Goal: Check status: Check status

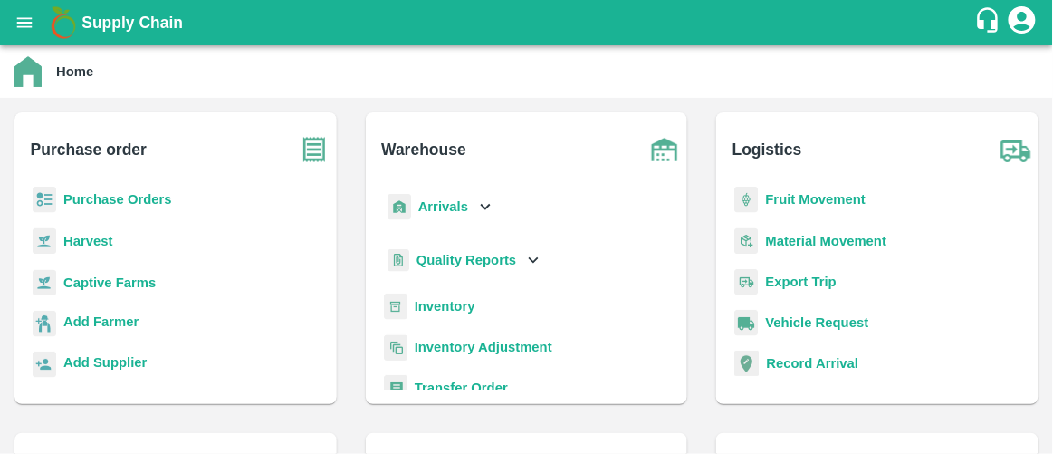
click at [837, 209] on div "Fruit Movement" at bounding box center [877, 206] width 293 height 41
click at [828, 197] on b "Fruit Movement" at bounding box center [815, 199] width 100 height 14
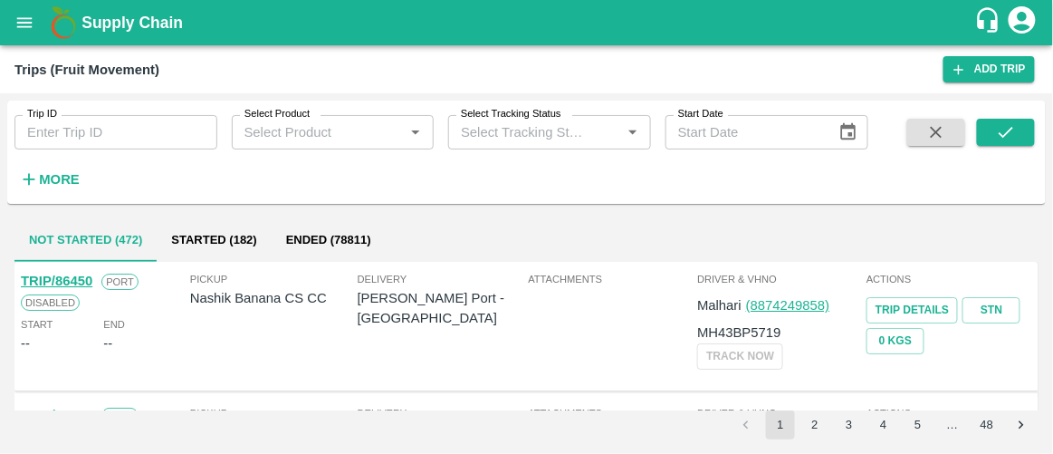
click at [51, 129] on input "Trip ID" at bounding box center [115, 132] width 203 height 34
type input "82437"
click at [1002, 136] on icon "submit" at bounding box center [1006, 132] width 14 height 11
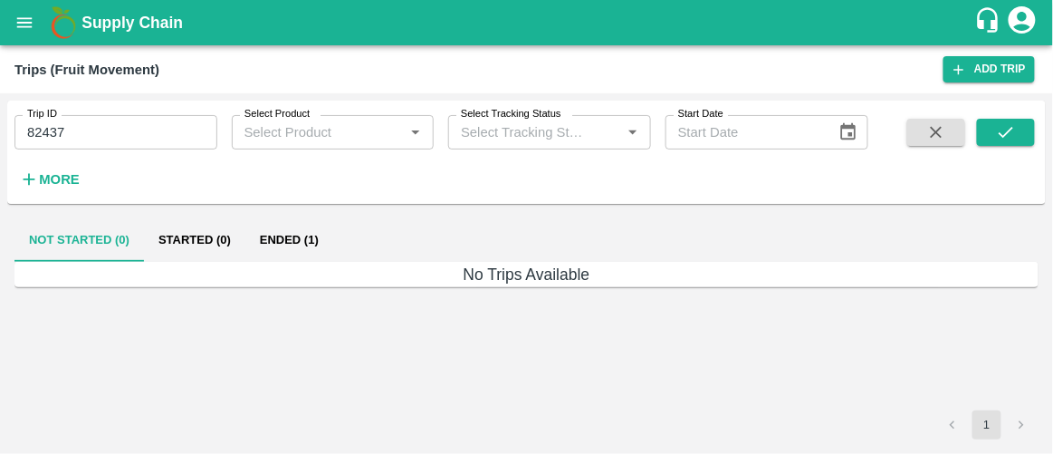
click at [295, 244] on button "Ended (1)" at bounding box center [289, 239] width 88 height 43
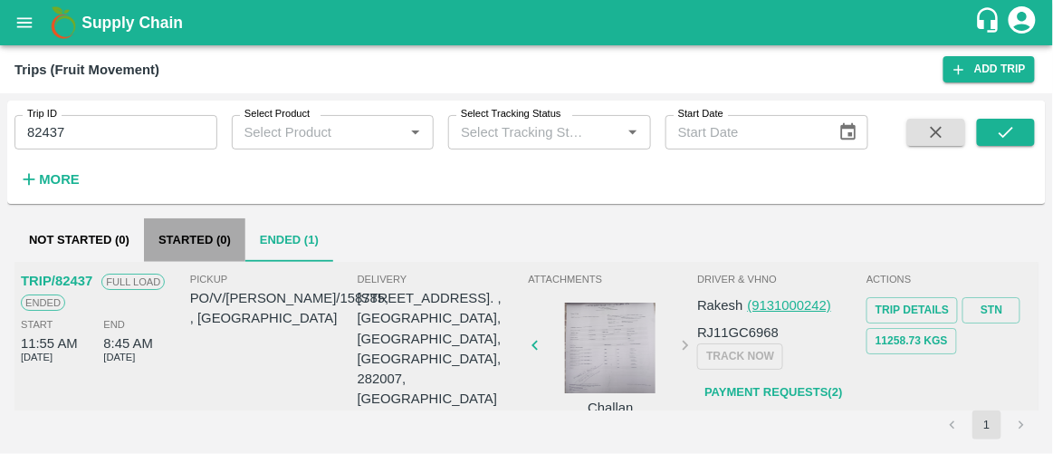
click at [201, 235] on button "Started (0)" at bounding box center [194, 239] width 101 height 43
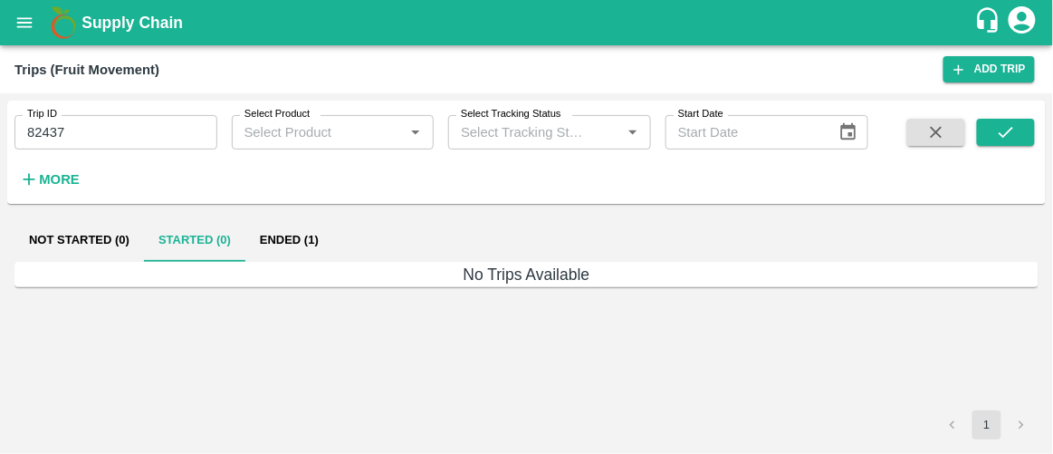
click at [285, 236] on button "Ended (1)" at bounding box center [289, 239] width 88 height 43
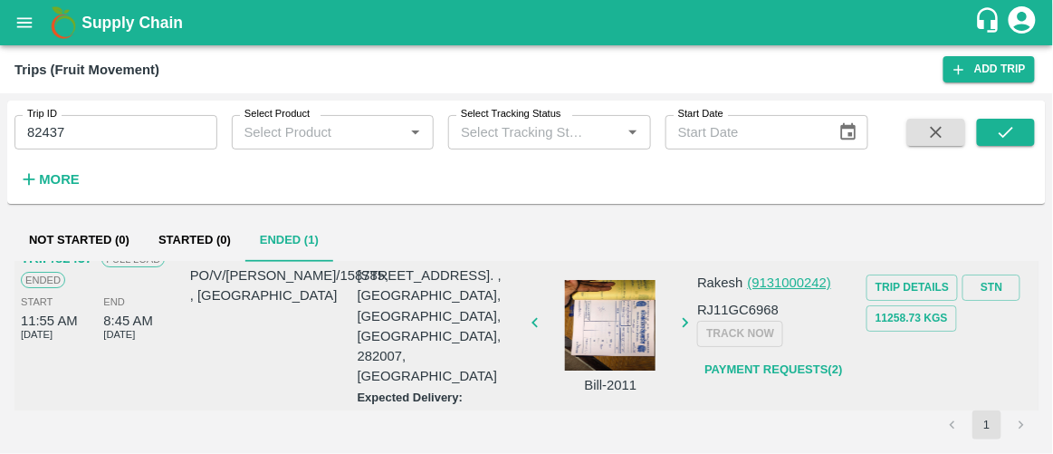
scroll to position [24, 0]
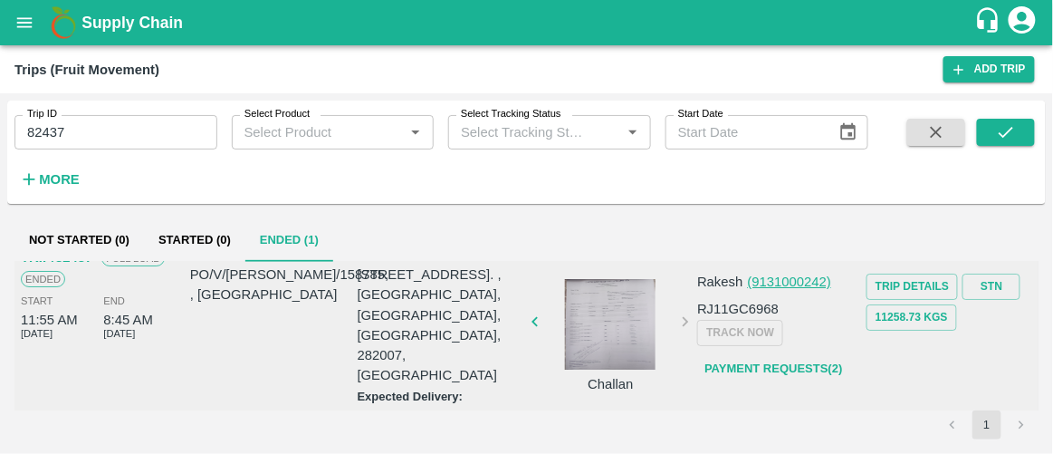
click at [887, 269] on div "Trip Details STN 11258.73 Kgs" at bounding box center [949, 300] width 166 height 62
click at [896, 285] on link "Trip Details" at bounding box center [911, 286] width 91 height 26
